Goal: Information Seeking & Learning: Learn about a topic

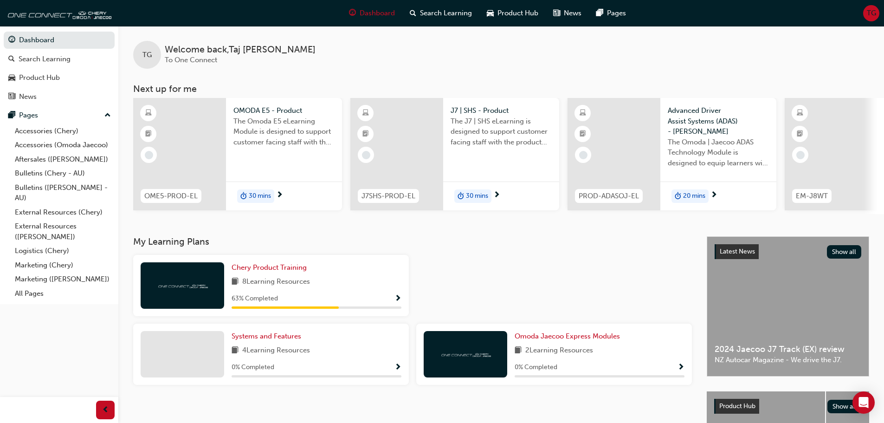
click at [400, 303] on span "Show Progress" at bounding box center [397, 299] width 7 height 8
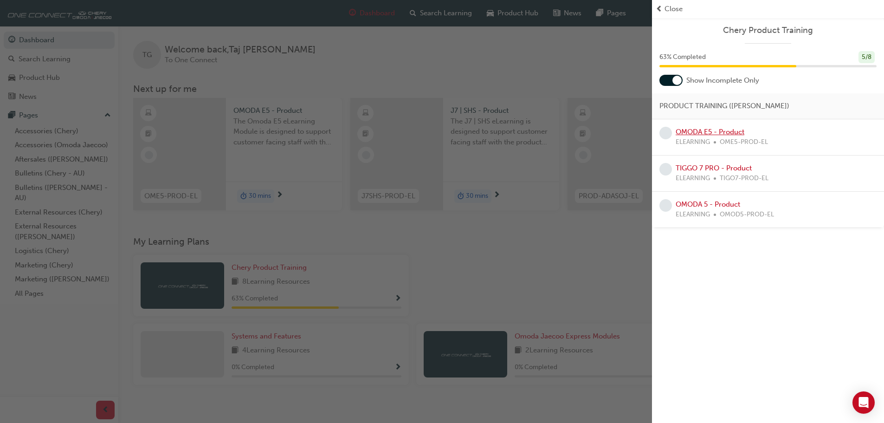
click at [720, 131] on link "OMODA E5 - Product" at bounding box center [710, 132] width 69 height 8
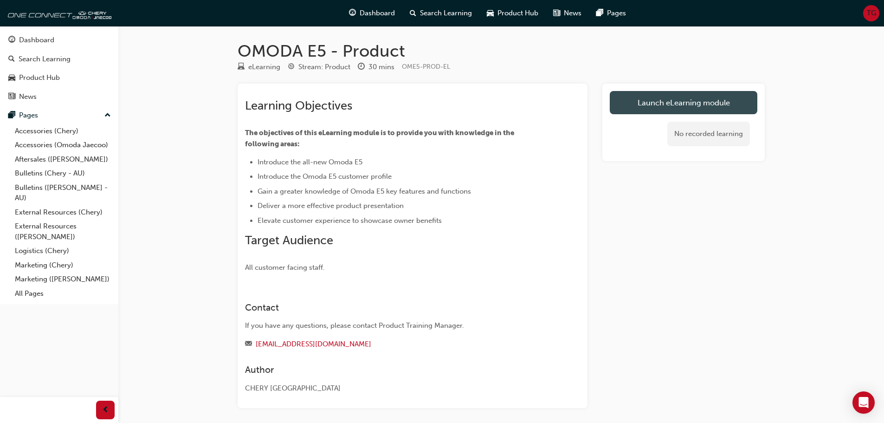
click at [686, 102] on link "Launch eLearning module" at bounding box center [684, 102] width 148 height 23
